Goal: Find specific fact: Find specific fact

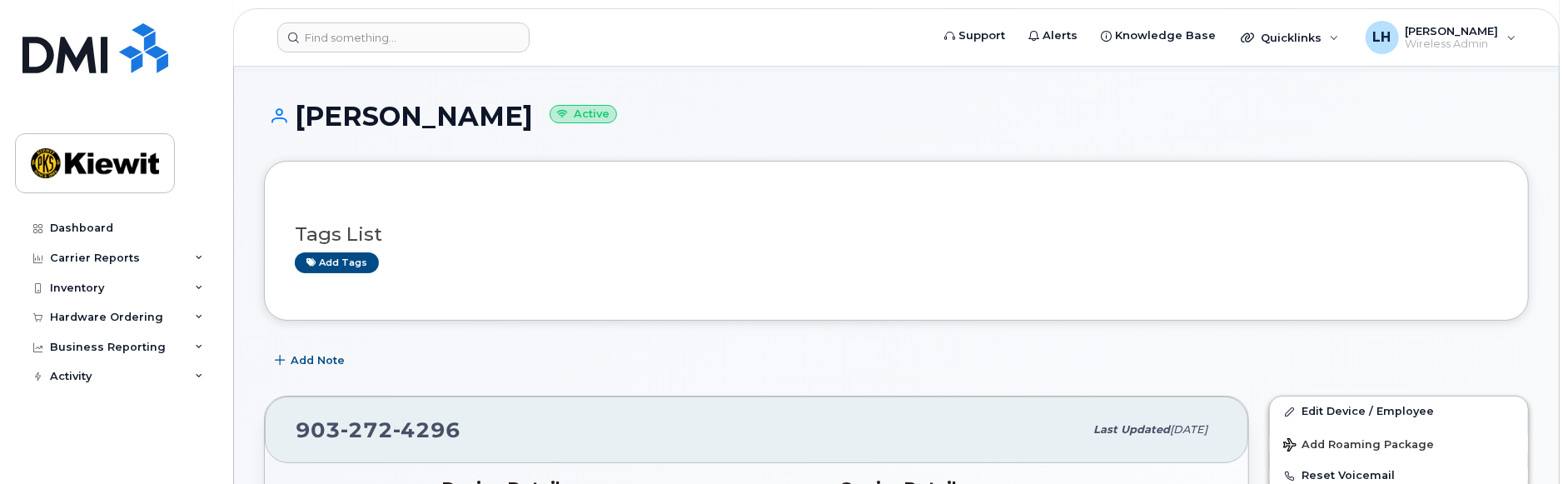
scroll to position [93, 0]
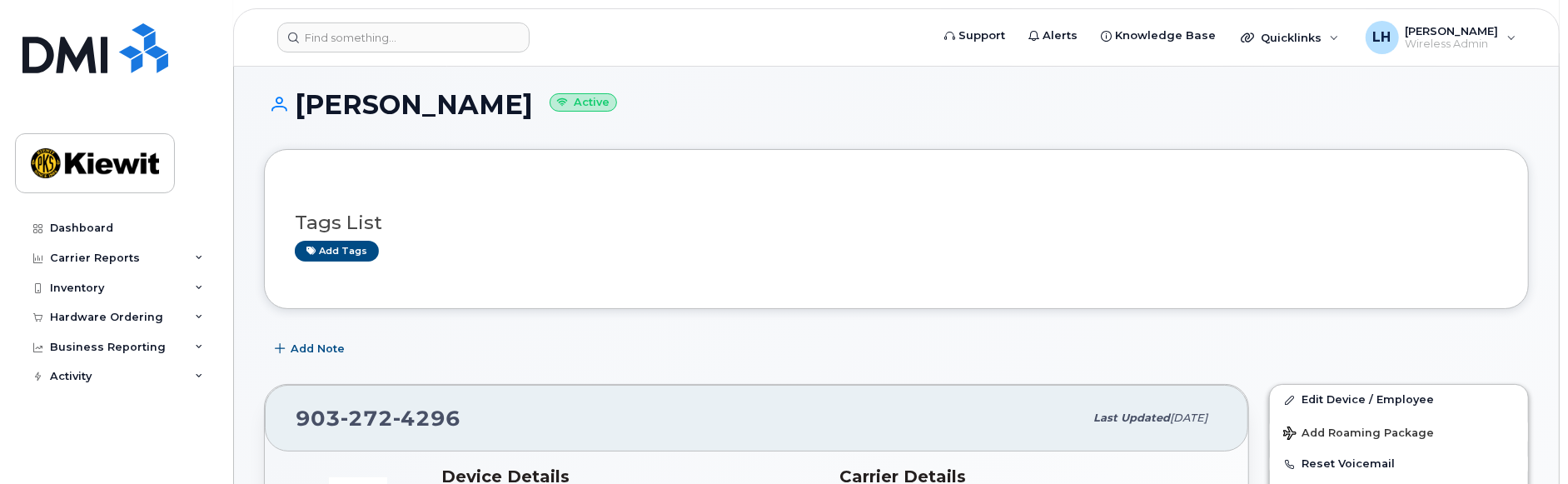
click at [942, 344] on div "Add Note" at bounding box center [897, 349] width 1265 height 30
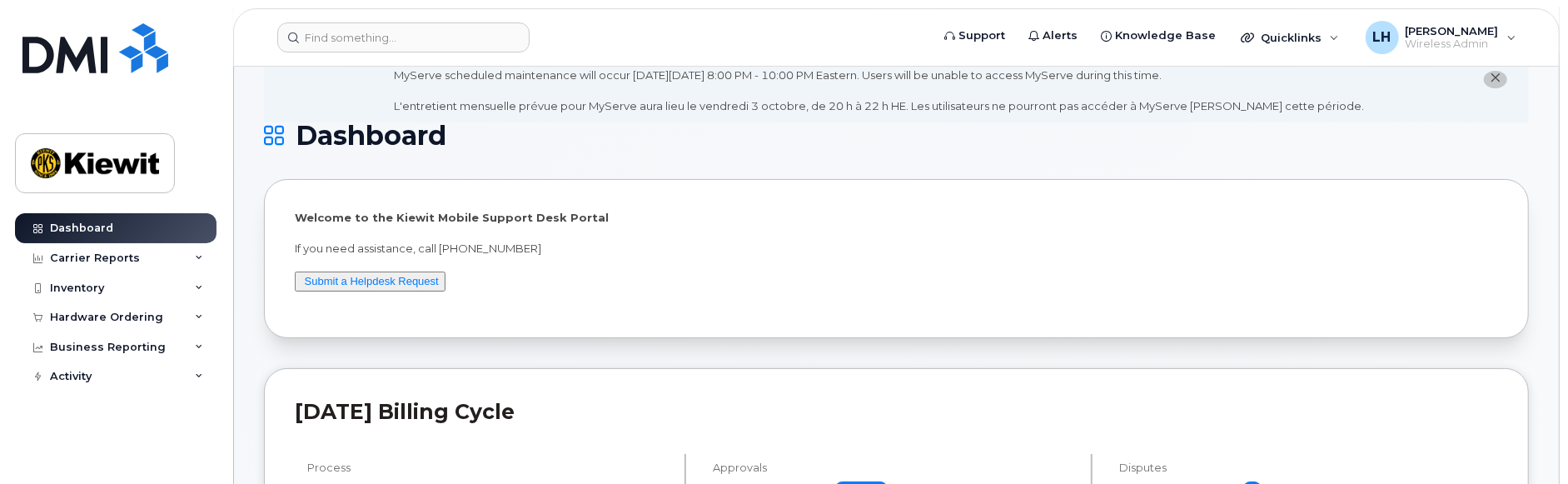
scroll to position [93, 0]
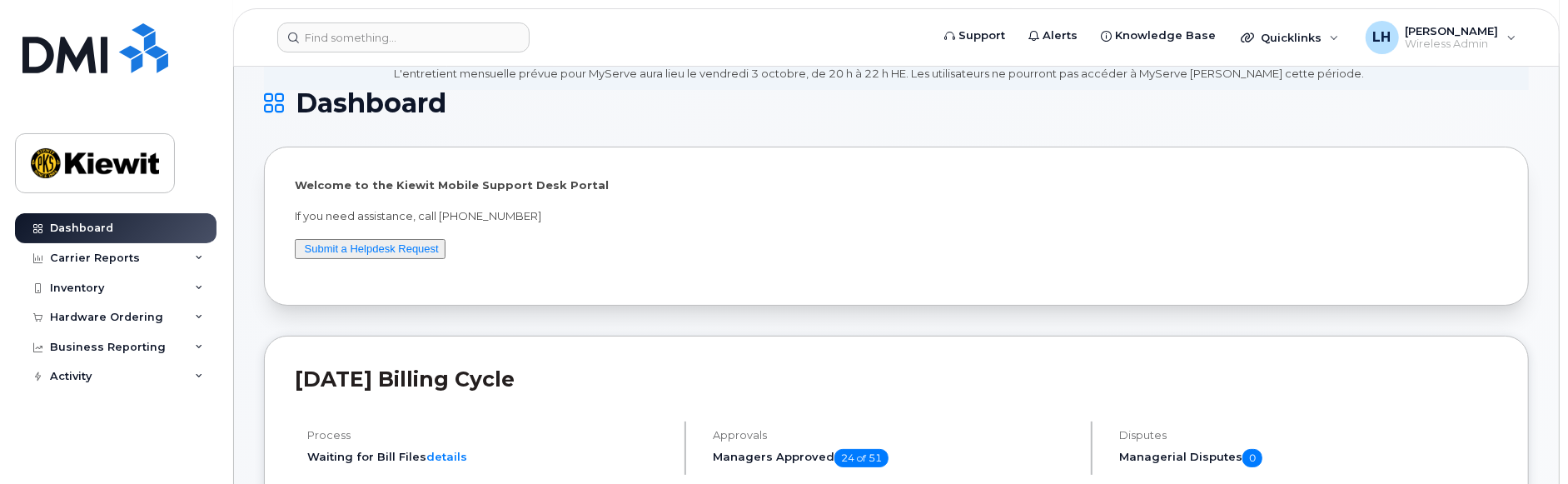
click at [1002, 372] on h2 "September 2025 Billing Cycle" at bounding box center [896, 378] width 1203 height 25
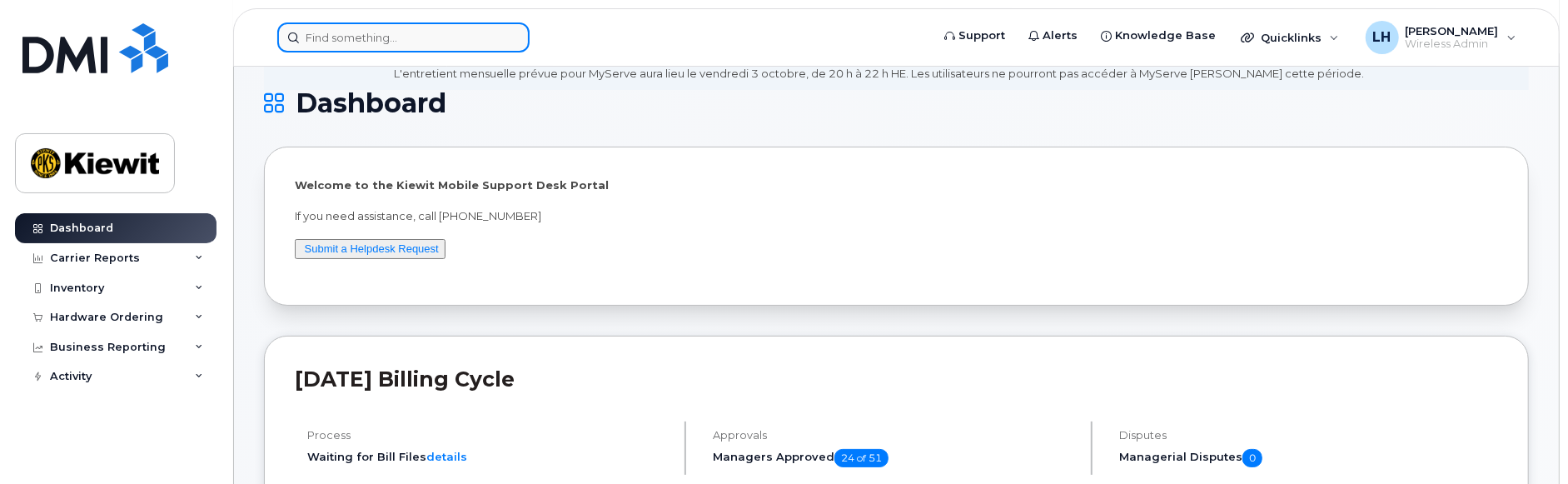
click at [377, 37] on input at bounding box center [403, 37] width 252 height 30
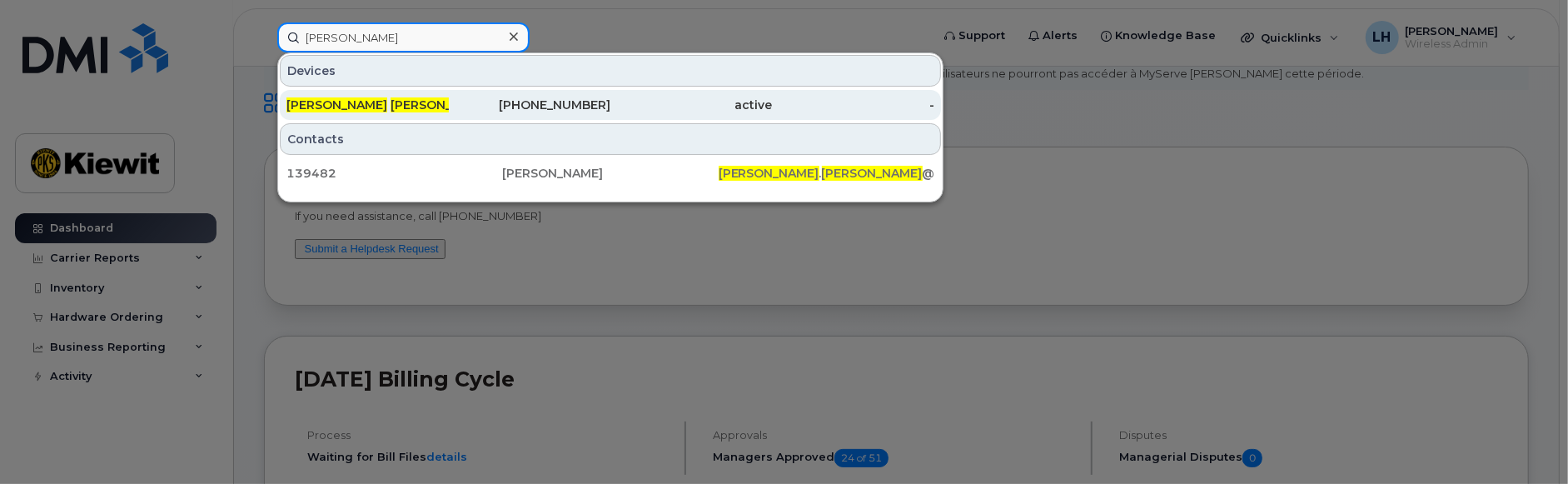
type input "Martin Allen"
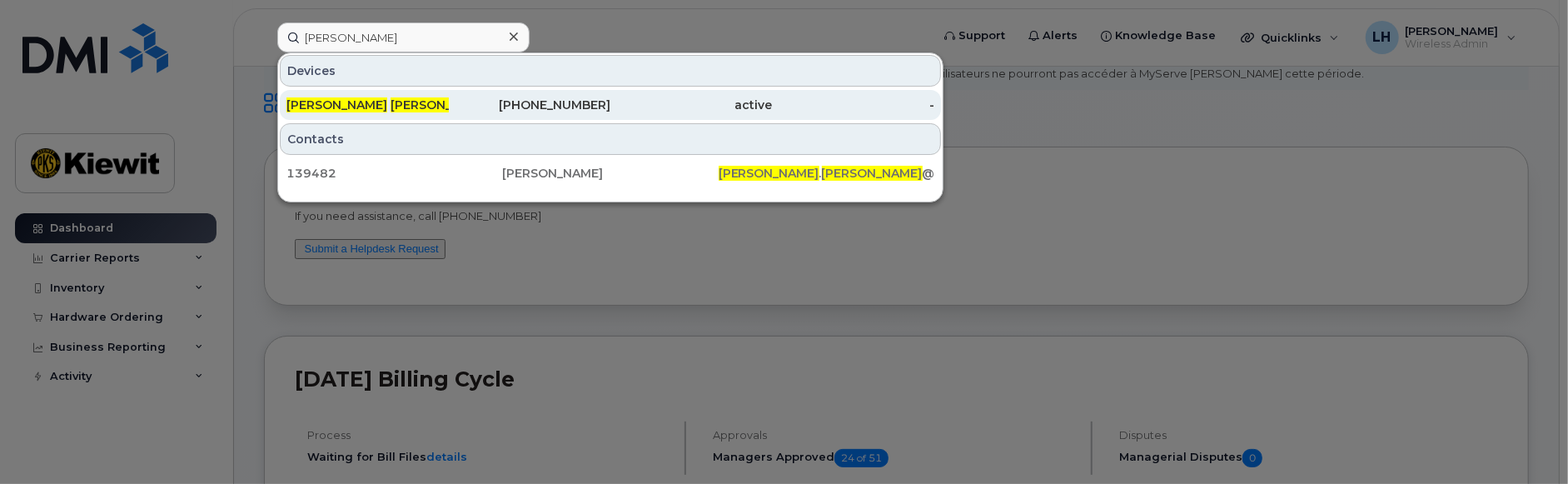
click at [583, 110] on div "808-348-4951" at bounding box center [529, 105] width 162 height 17
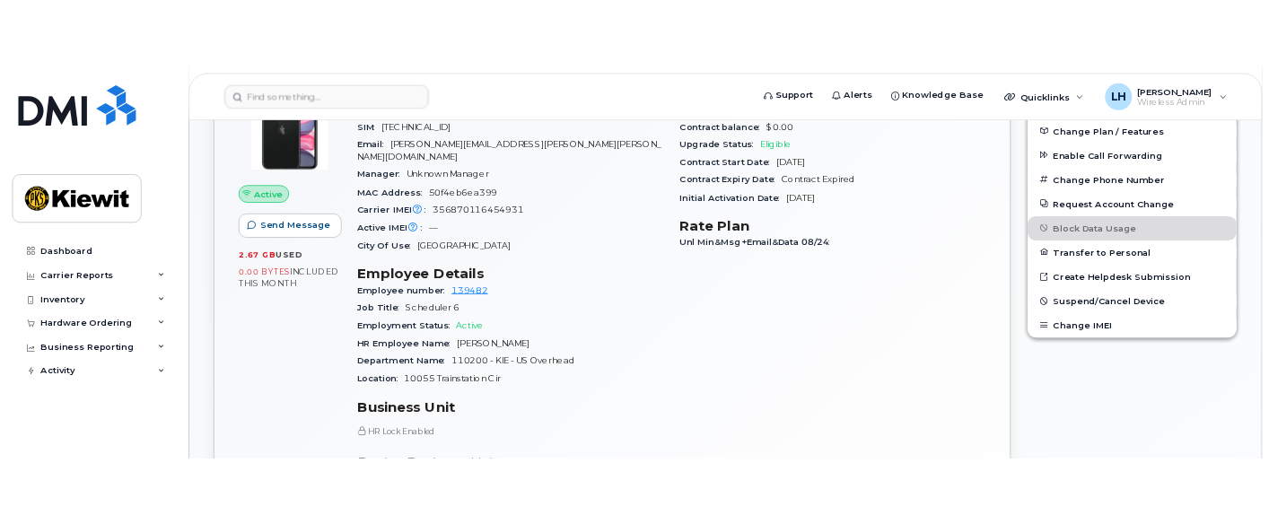
scroll to position [598, 0]
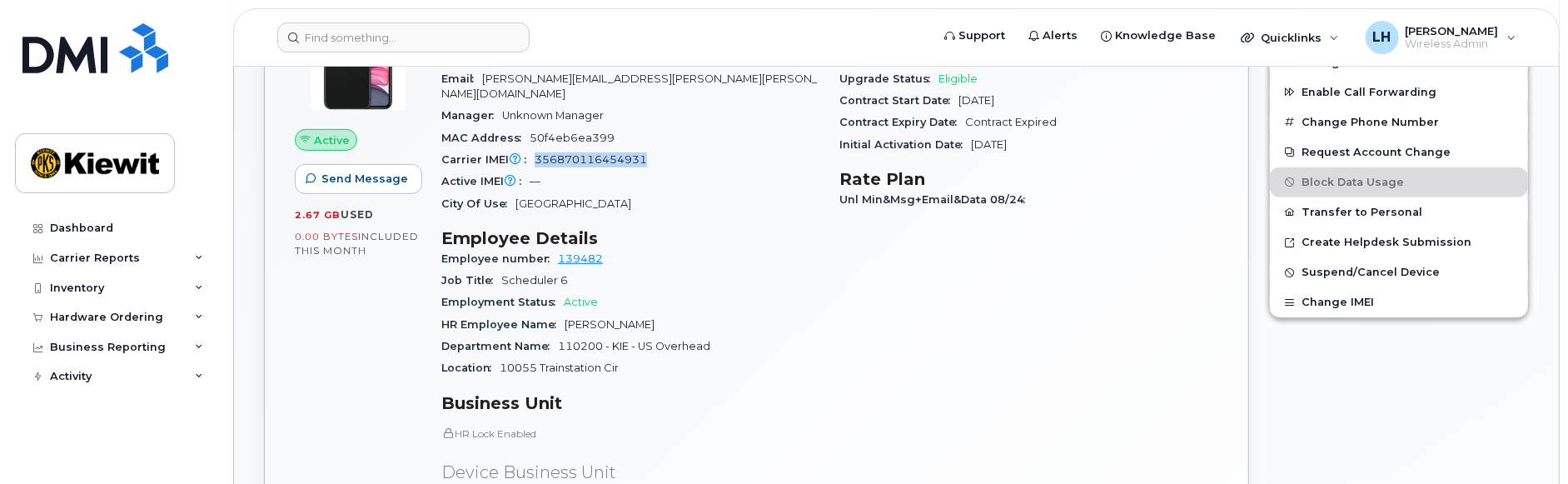
drag, startPoint x: 652, startPoint y: 150, endPoint x: 535, endPoint y: 151, distance: 117.0
click at [535, 151] on div "Carrier IMEI Carrier IMEI is reported during the last billing cycle or change o…" at bounding box center [631, 159] width 378 height 21
copy span "356870116454931"
